Goal: Obtain resource: Obtain resource

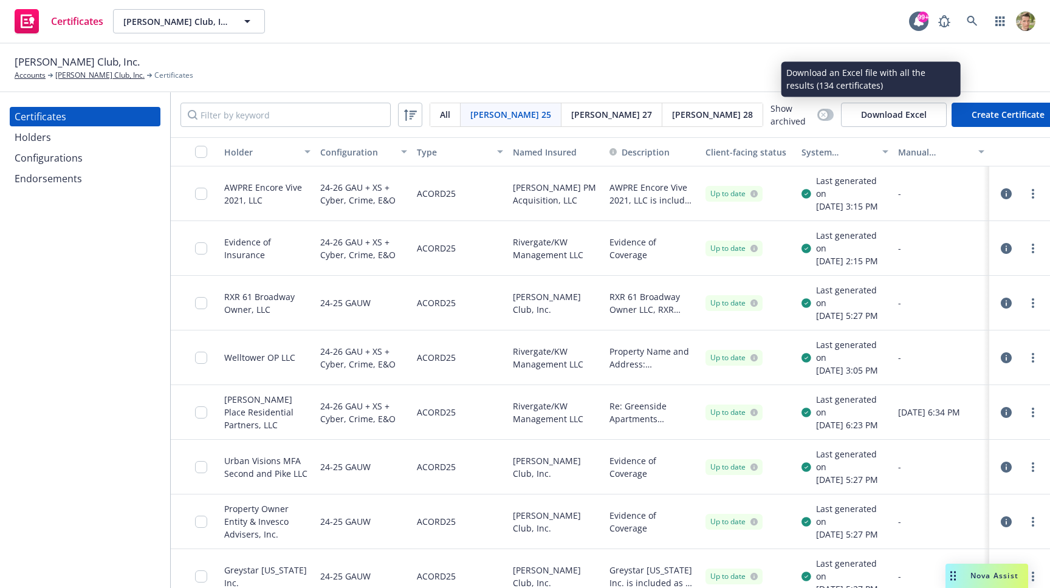
click at [878, 115] on button "Download Excel" at bounding box center [894, 115] width 106 height 24
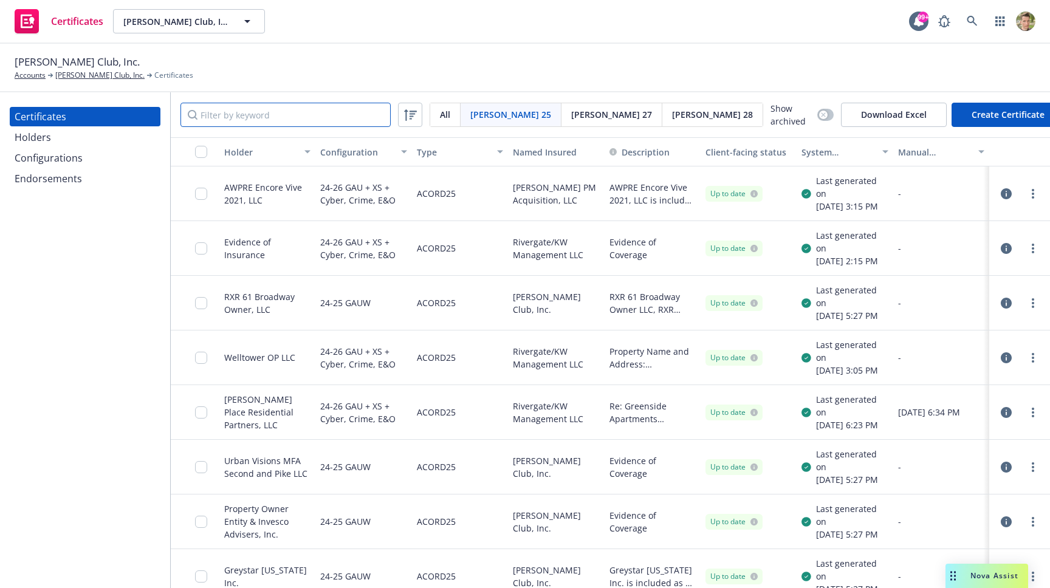
click at [310, 117] on input "Filter by keyword" at bounding box center [285, 115] width 210 height 24
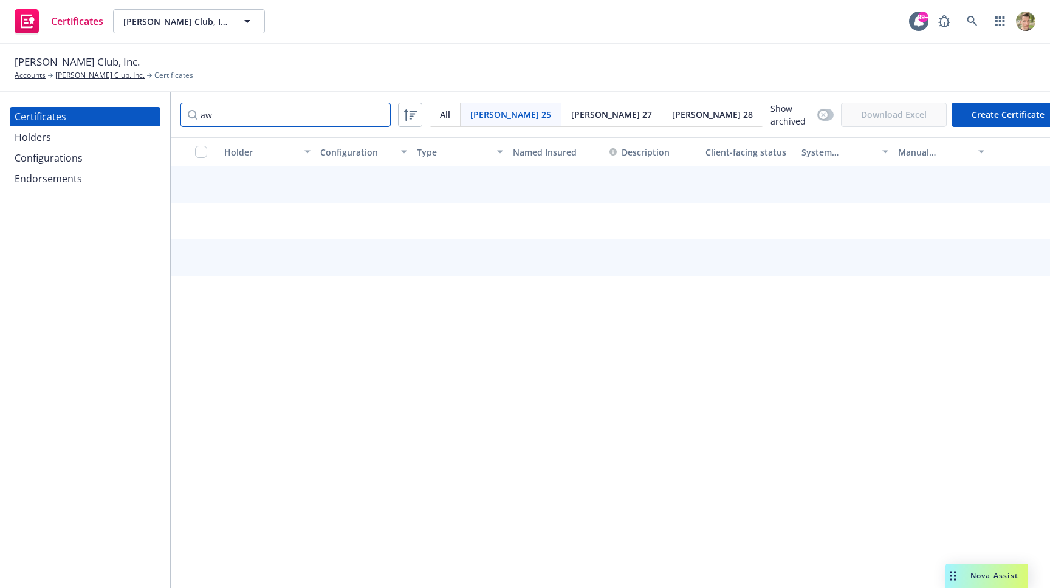
click at [310, 117] on input "aw" at bounding box center [285, 115] width 210 height 24
type input "AW"
click at [310, 117] on input "AW" at bounding box center [285, 115] width 210 height 24
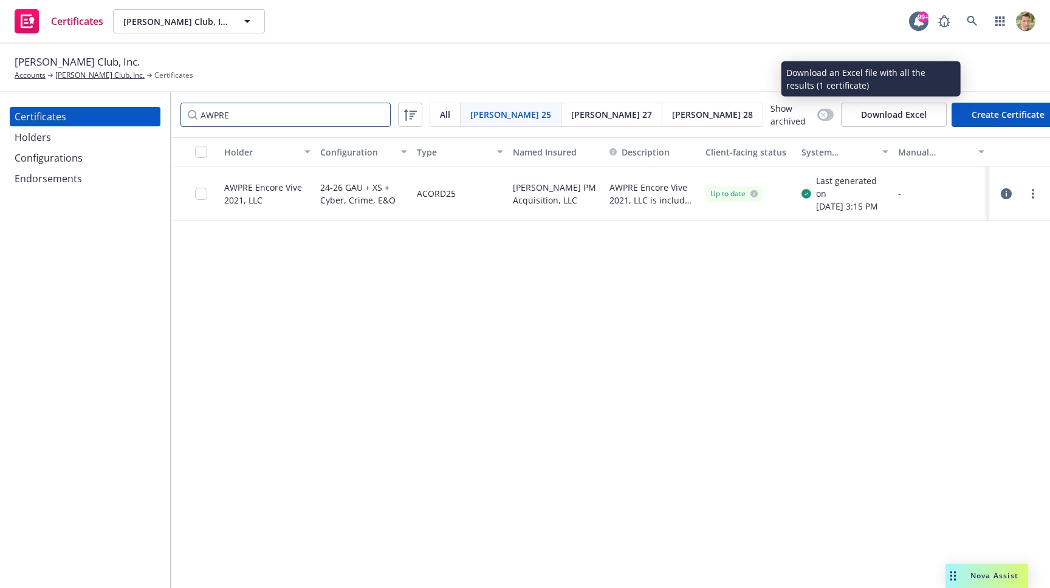
type input "AWPRE"
click at [894, 114] on button "Download Excel" at bounding box center [894, 115] width 106 height 24
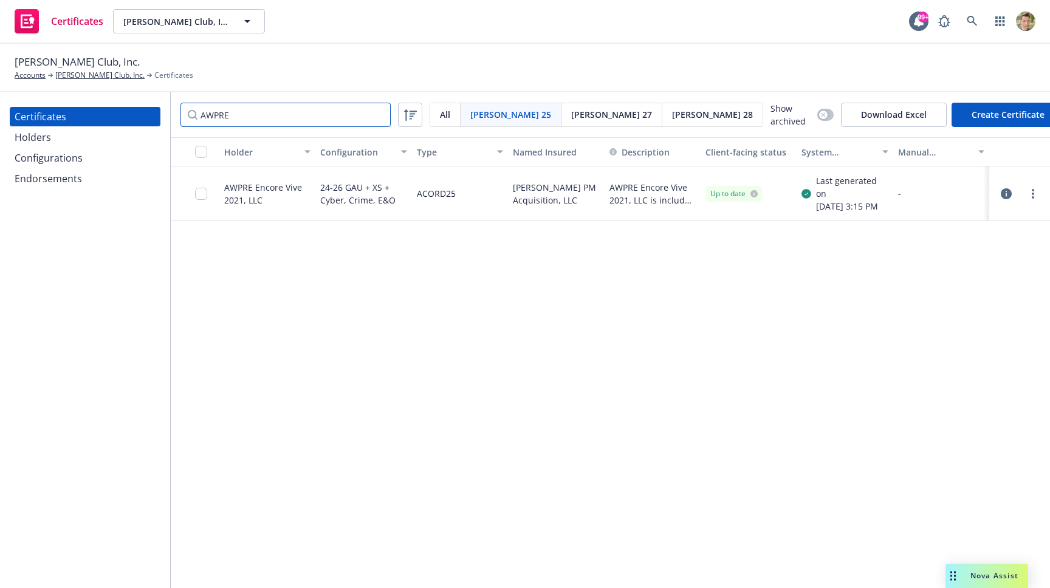
click at [238, 113] on input "AWPRE" at bounding box center [285, 115] width 210 height 24
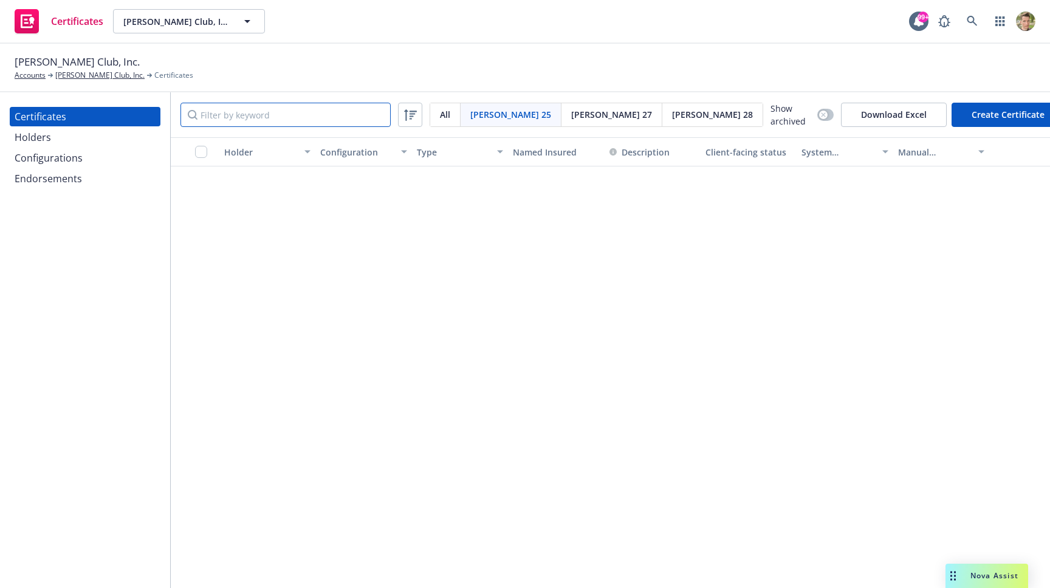
scroll to position [6906, 0]
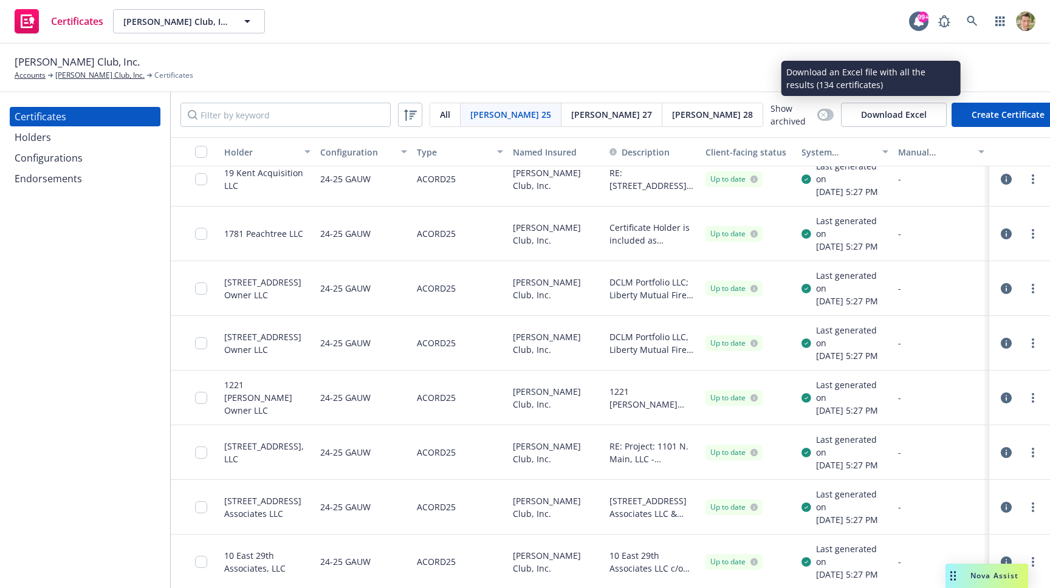
click at [841, 120] on button "Download Excel" at bounding box center [894, 115] width 106 height 24
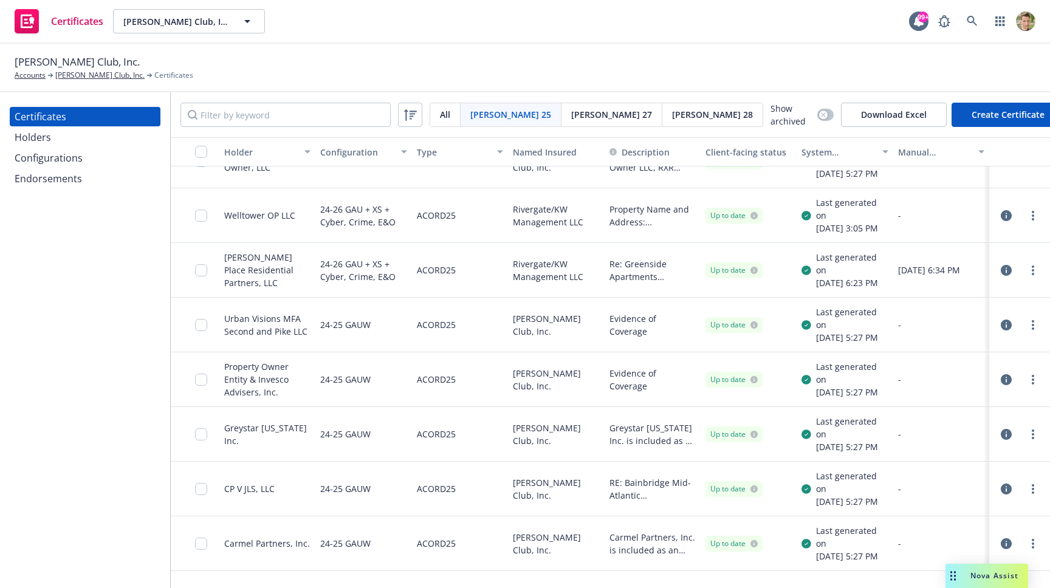
scroll to position [0, 0]
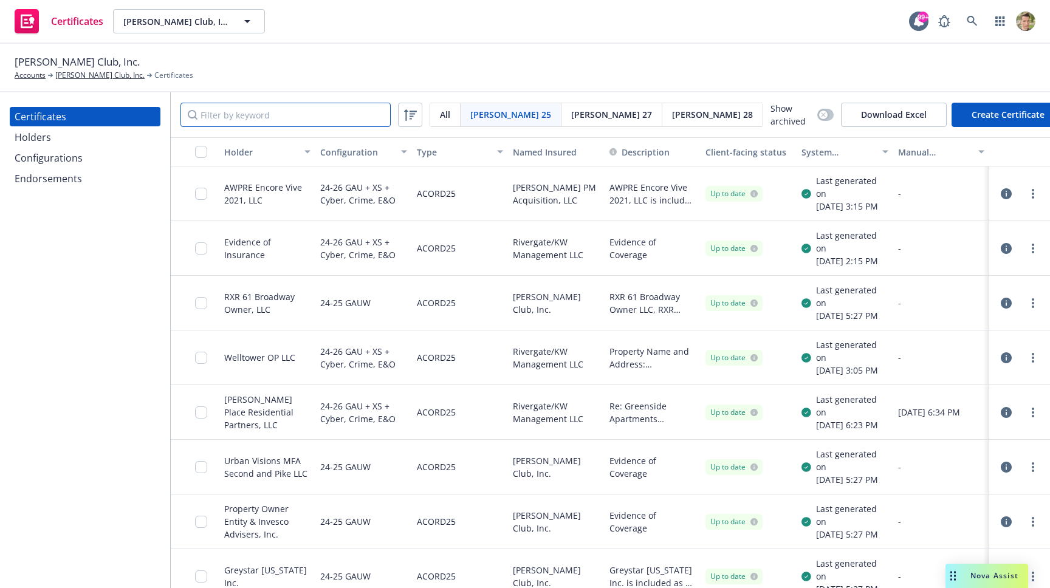
click at [293, 112] on input "Filter by keyword" at bounding box center [285, 115] width 210 height 24
type input "Evidence"
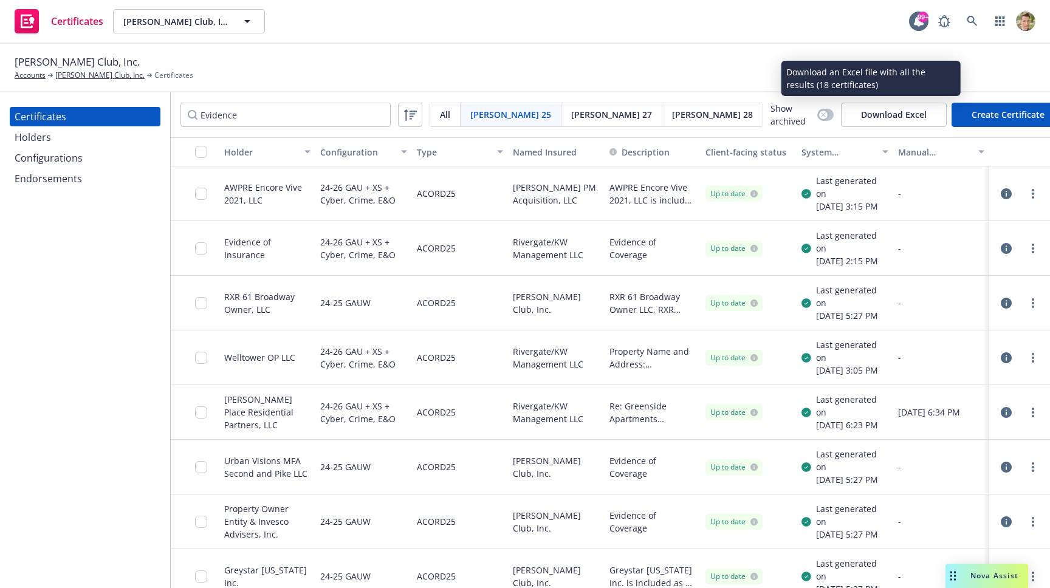
click at [874, 122] on button "Download Excel" at bounding box center [894, 115] width 106 height 24
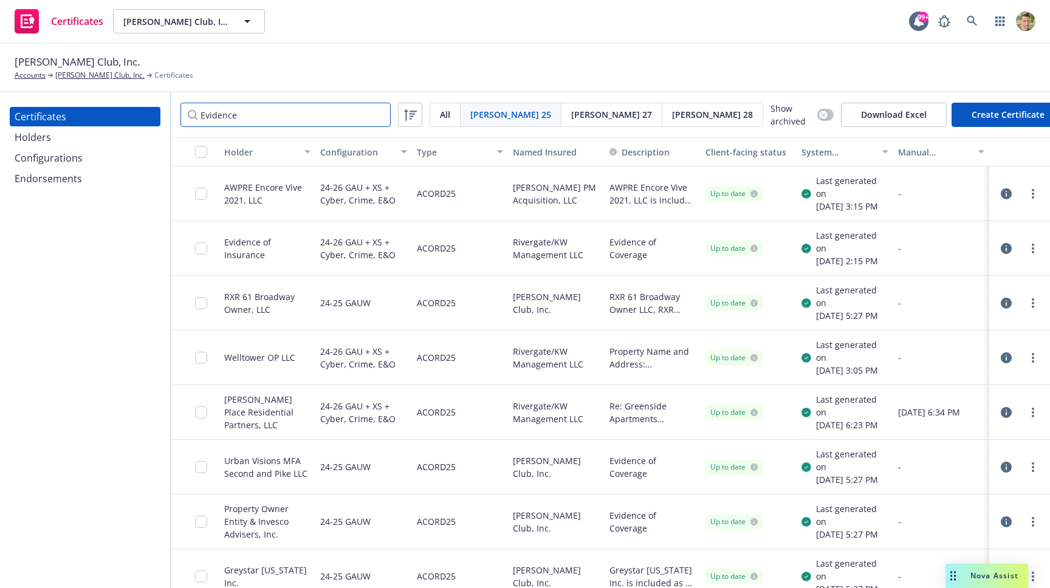
click at [255, 111] on input "Evidence" at bounding box center [285, 115] width 210 height 24
click at [204, 151] on input "checkbox" at bounding box center [201, 152] width 12 height 12
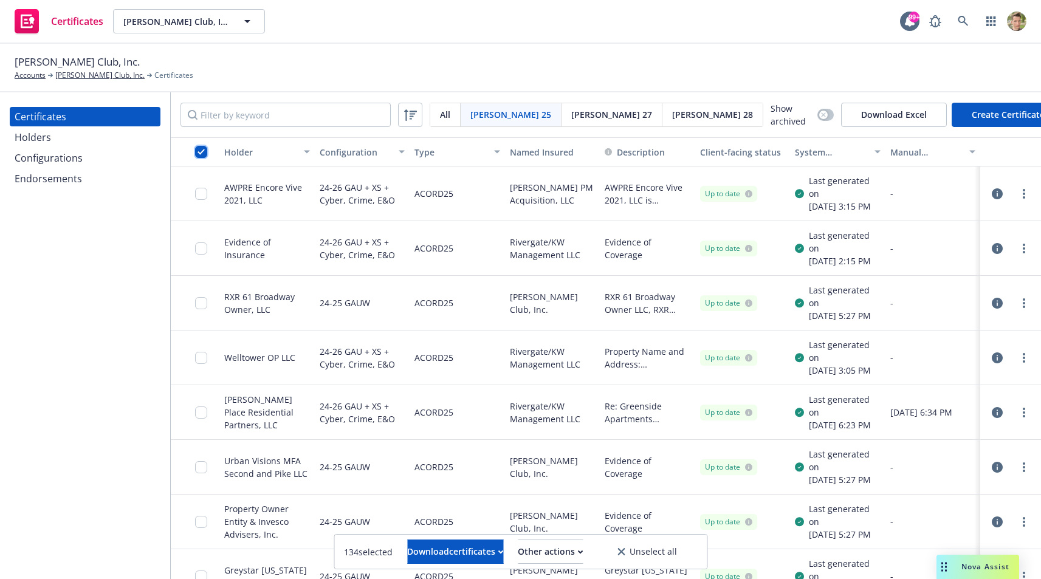
click at [203, 152] on input "checkbox" at bounding box center [201, 152] width 12 height 12
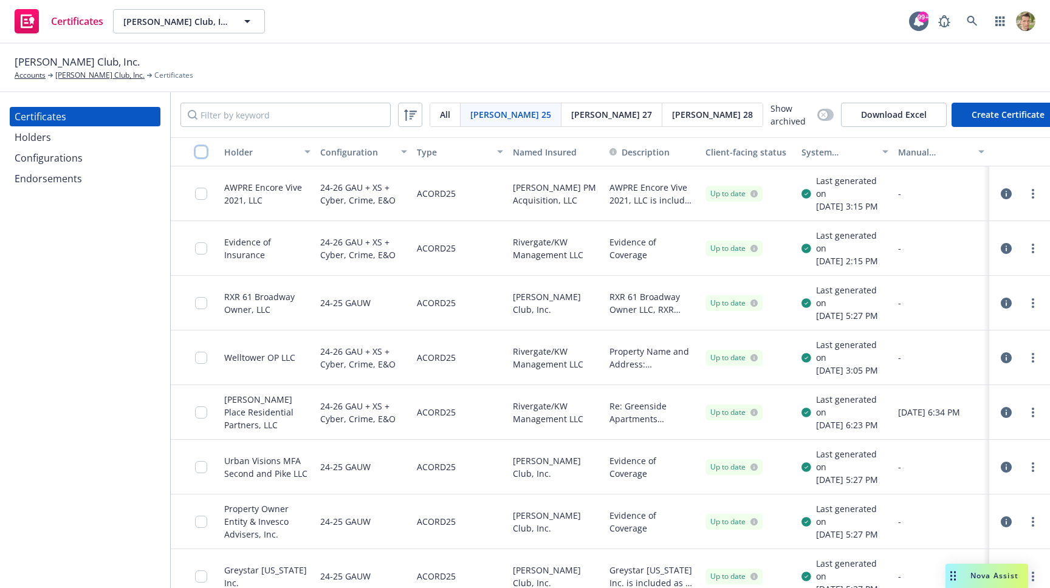
click at [203, 152] on input "checkbox" at bounding box center [201, 152] width 12 height 12
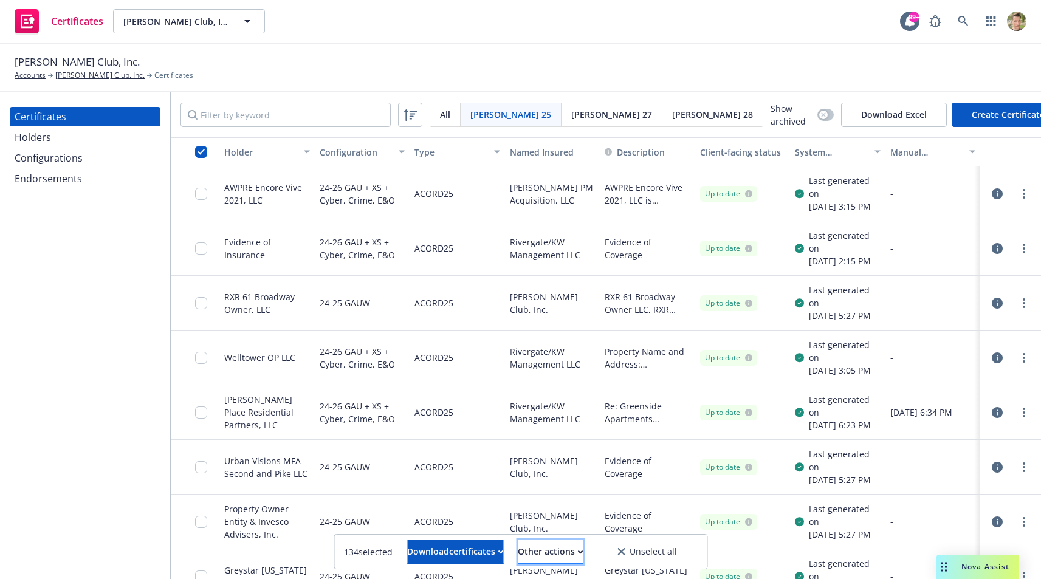
click at [583, 549] on div "Other actions" at bounding box center [550, 551] width 65 height 23
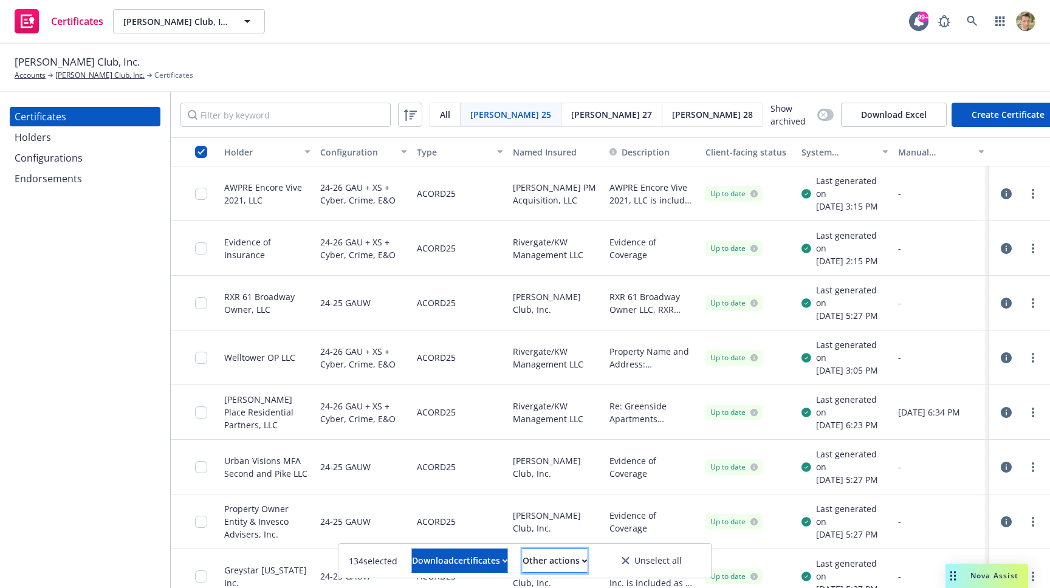
click at [588, 557] on div "Other actions" at bounding box center [555, 560] width 65 height 23
click at [682, 563] on span "Unselect all" at bounding box center [657, 561] width 47 height 9
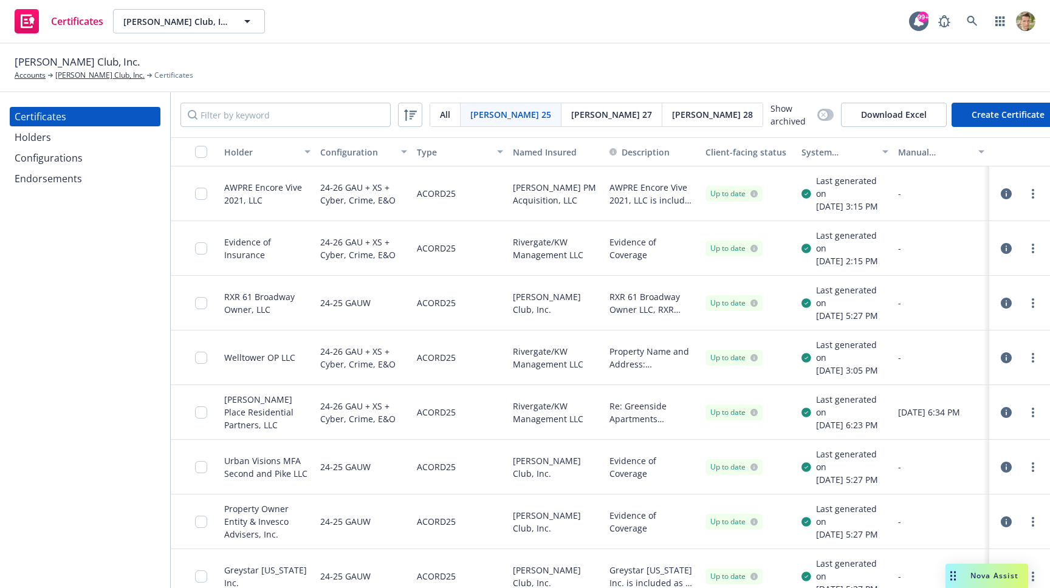
click at [189, 190] on div at bounding box center [195, 194] width 49 height 55
click at [198, 191] on input "checkbox" at bounding box center [201, 194] width 12 height 12
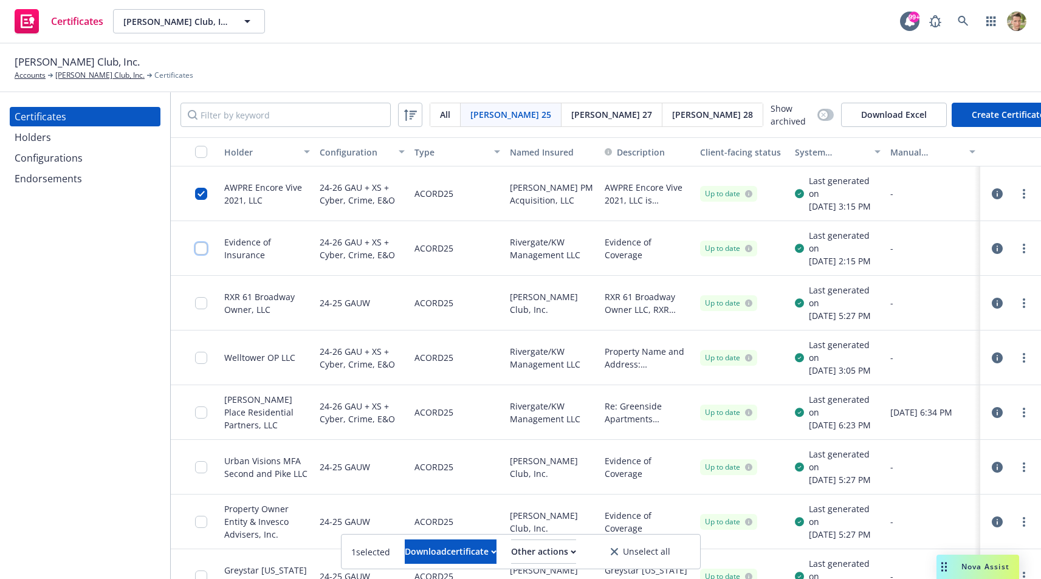
click at [204, 249] on input "checkbox" at bounding box center [201, 248] width 12 height 12
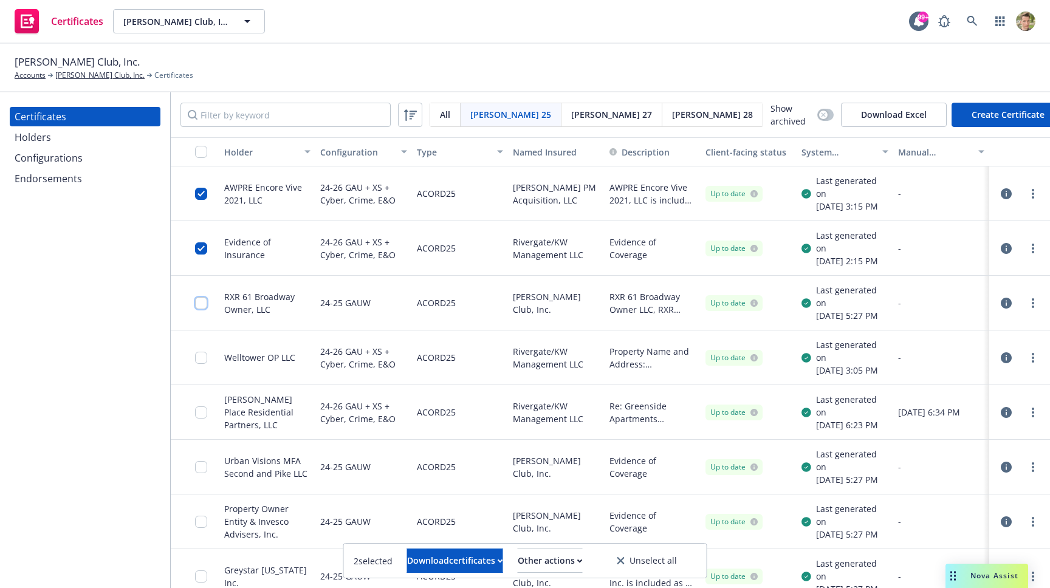
click at [203, 306] on input "checkbox" at bounding box center [201, 303] width 12 height 12
click at [498, 561] on icon "button" at bounding box center [500, 561] width 4 height 2
drag, startPoint x: 197, startPoint y: 184, endPoint x: 199, endPoint y: 193, distance: 9.4
click at [197, 184] on div at bounding box center [204, 193] width 19 height 39
click at [200, 193] on input "checkbox" at bounding box center [201, 194] width 12 height 12
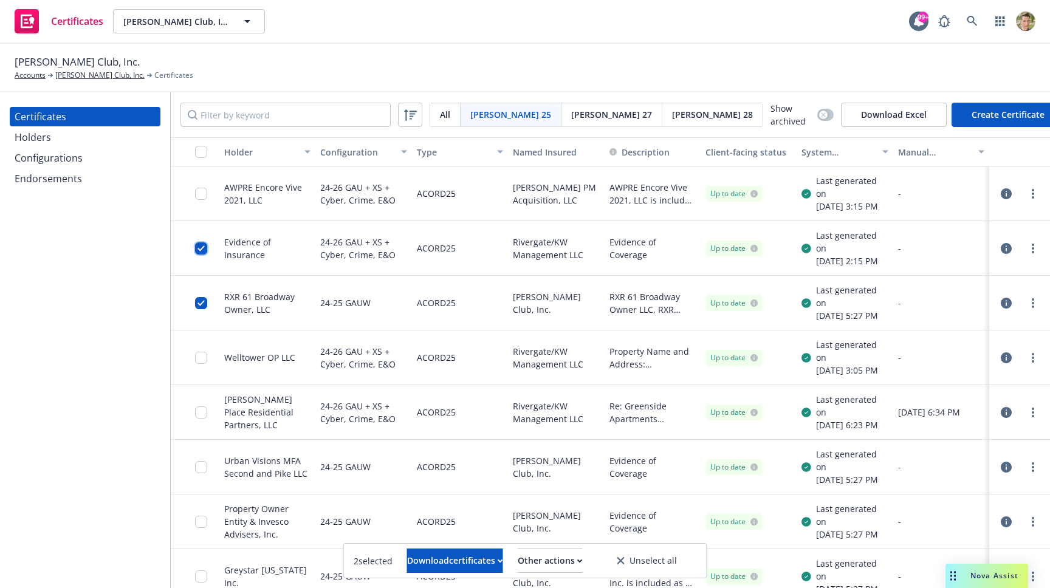
click at [201, 242] on input "checkbox" at bounding box center [201, 248] width 12 height 12
click at [205, 301] on input "checkbox" at bounding box center [201, 303] width 12 height 12
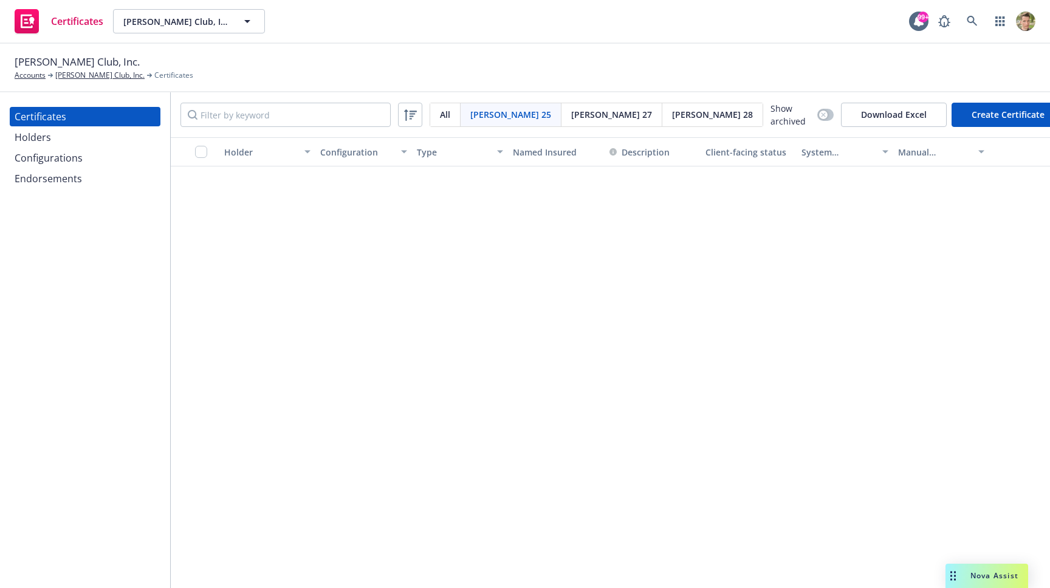
scroll to position [6906, 0]
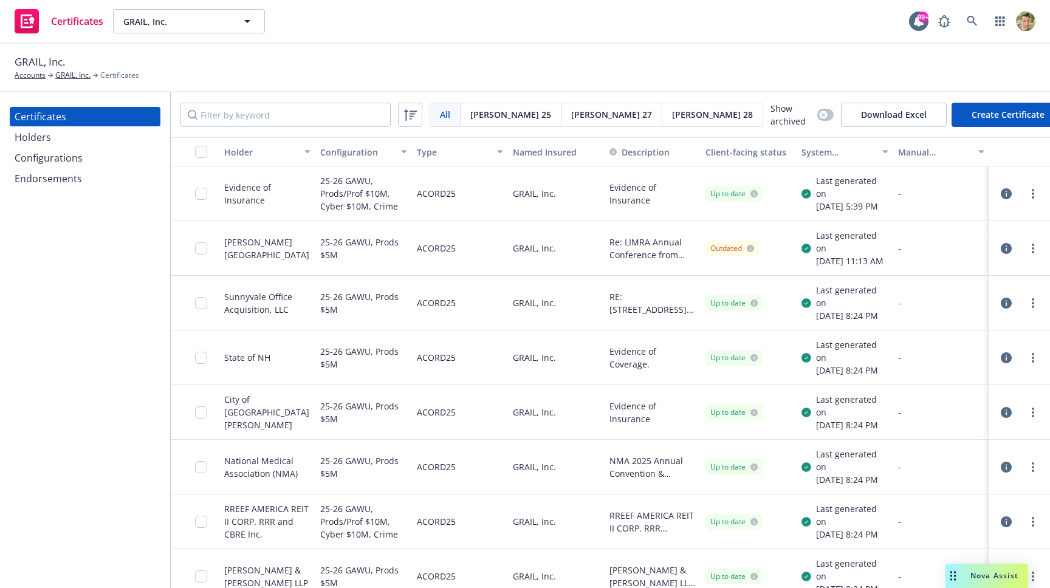
click at [57, 133] on div "Holders" at bounding box center [85, 137] width 141 height 19
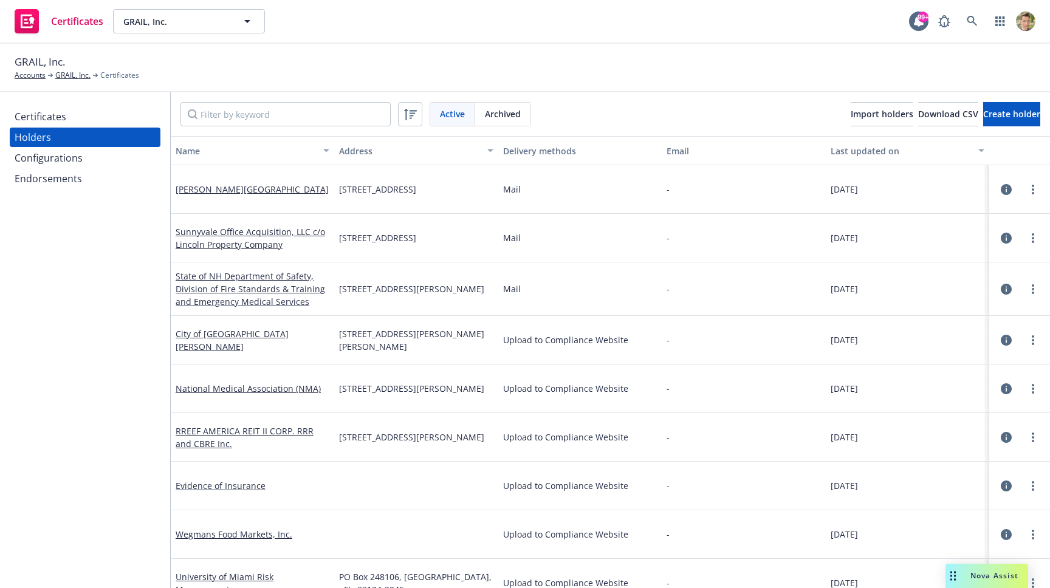
click at [95, 121] on div "Certificates" at bounding box center [85, 116] width 141 height 19
